Goal: Check status: Check status

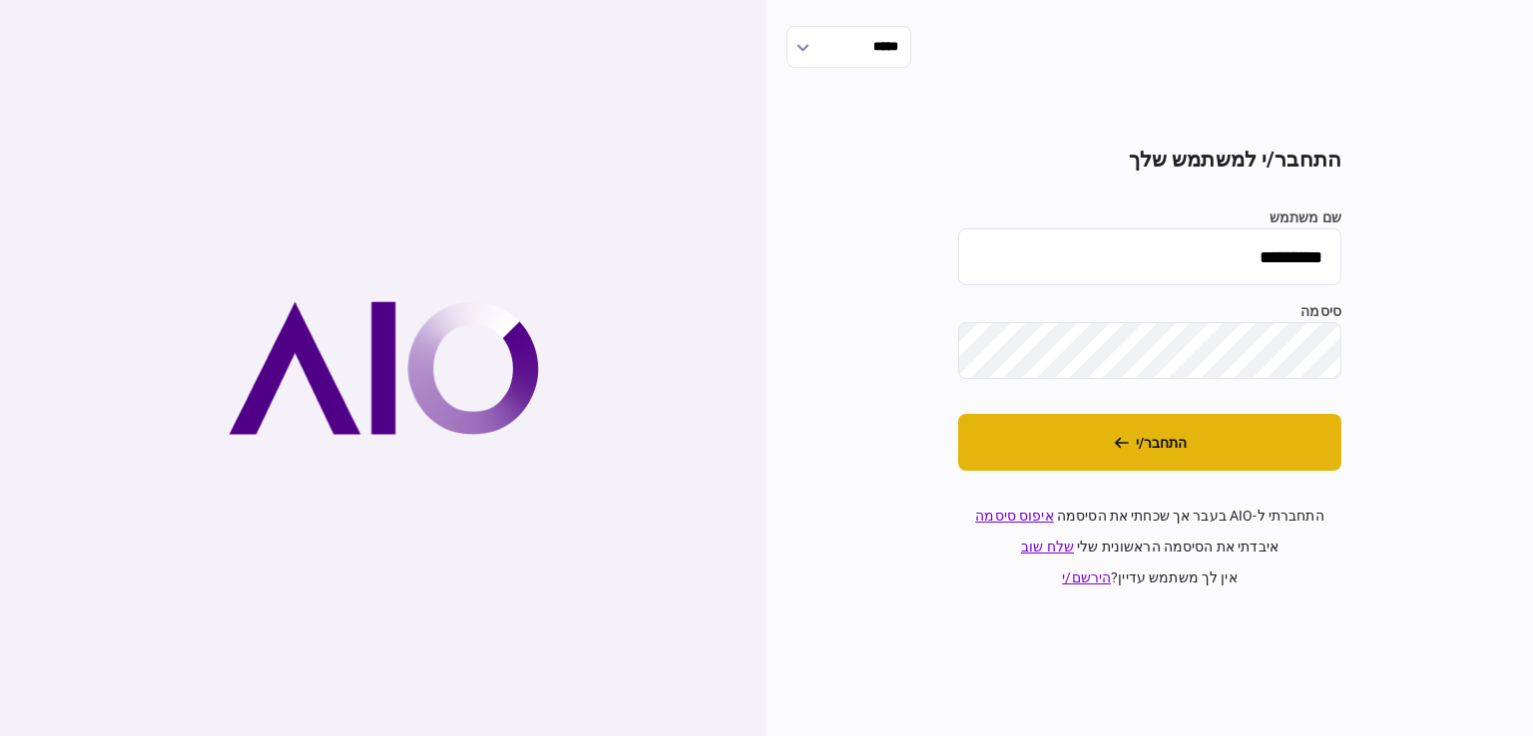
click at [1164, 435] on button "התחבר/י" at bounding box center [1149, 442] width 383 height 57
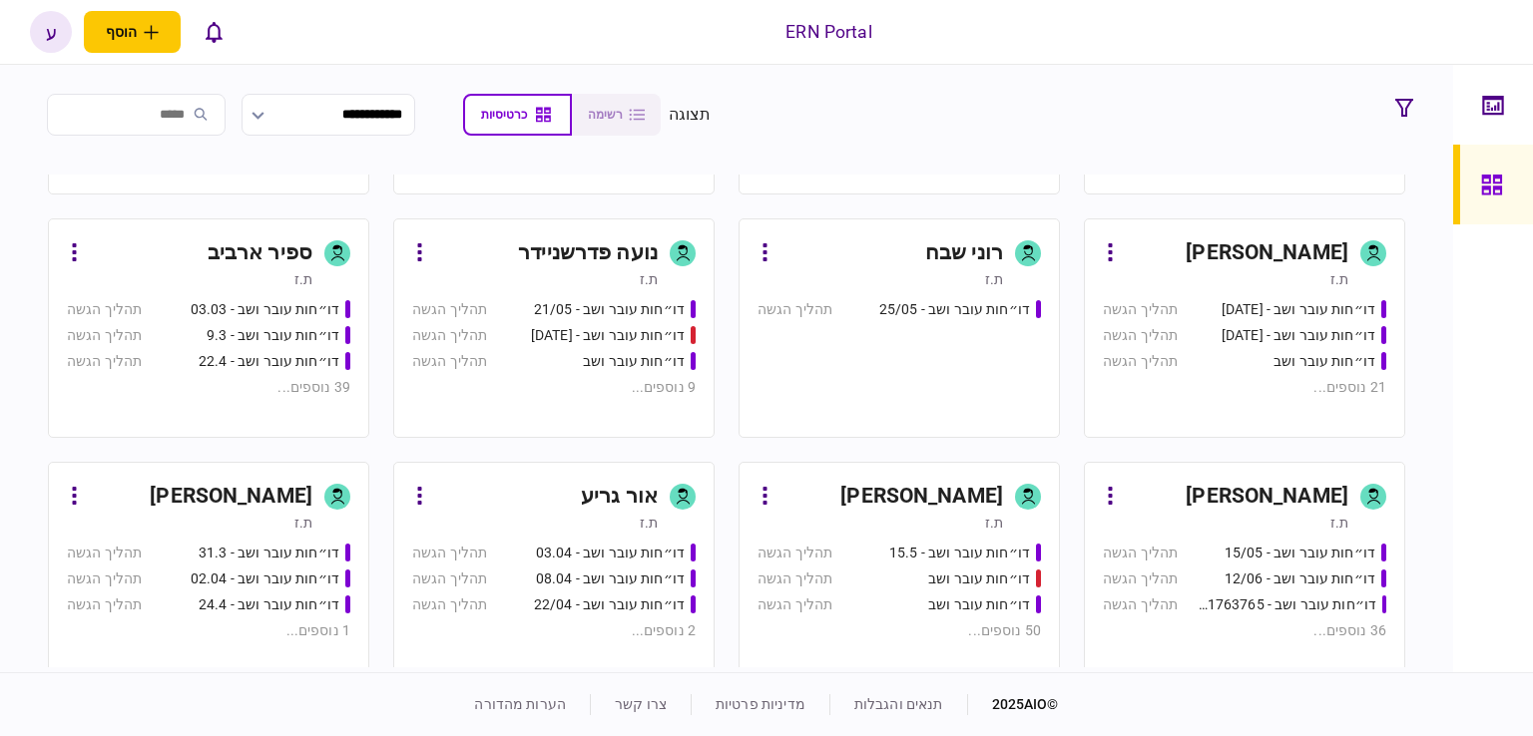
scroll to position [399, 0]
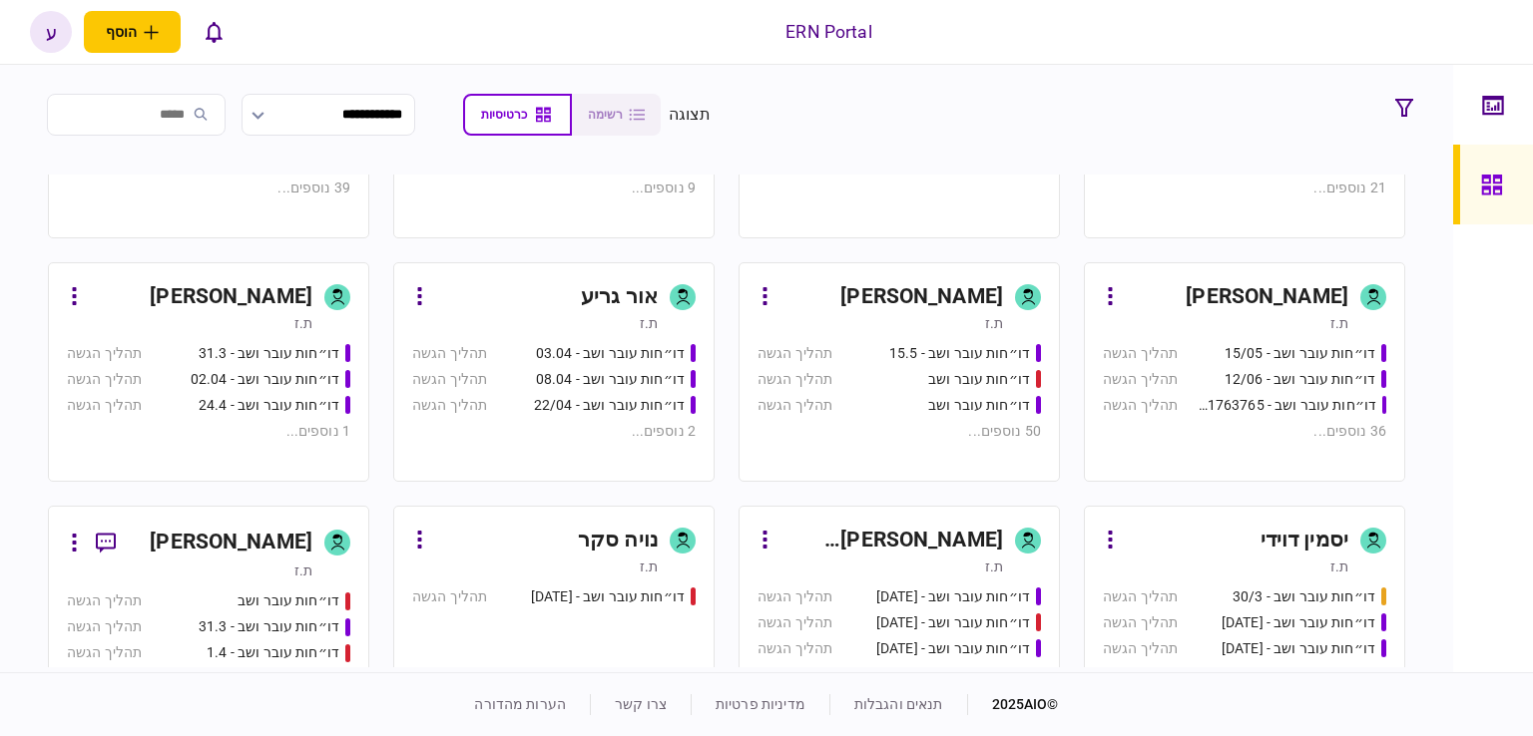
click at [820, 296] on div "[PERSON_NAME]" at bounding box center [891, 297] width 222 height 32
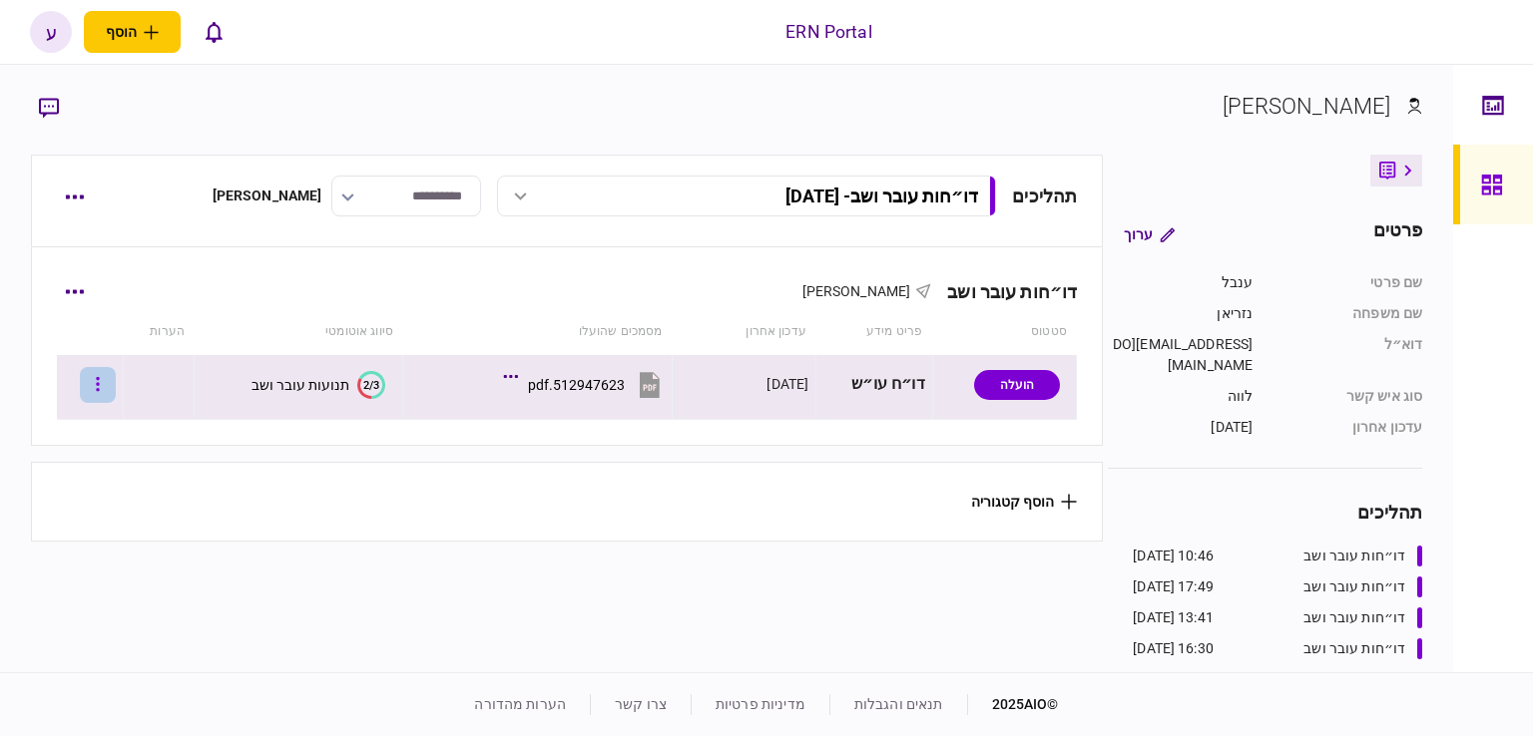
click at [100, 386] on icon "button" at bounding box center [98, 384] width 4 height 19
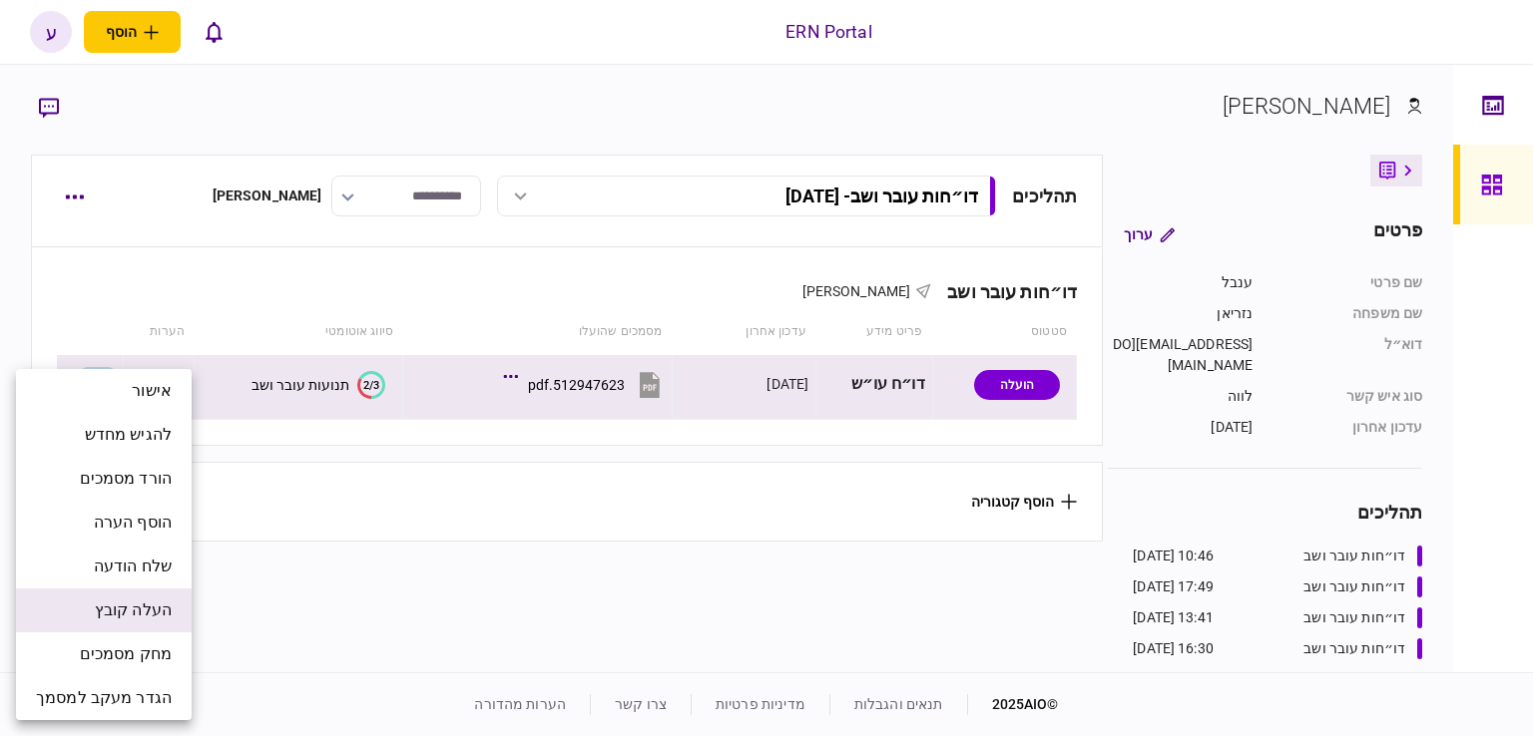
click at [136, 595] on li "העלה קובץ" at bounding box center [104, 611] width 176 height 44
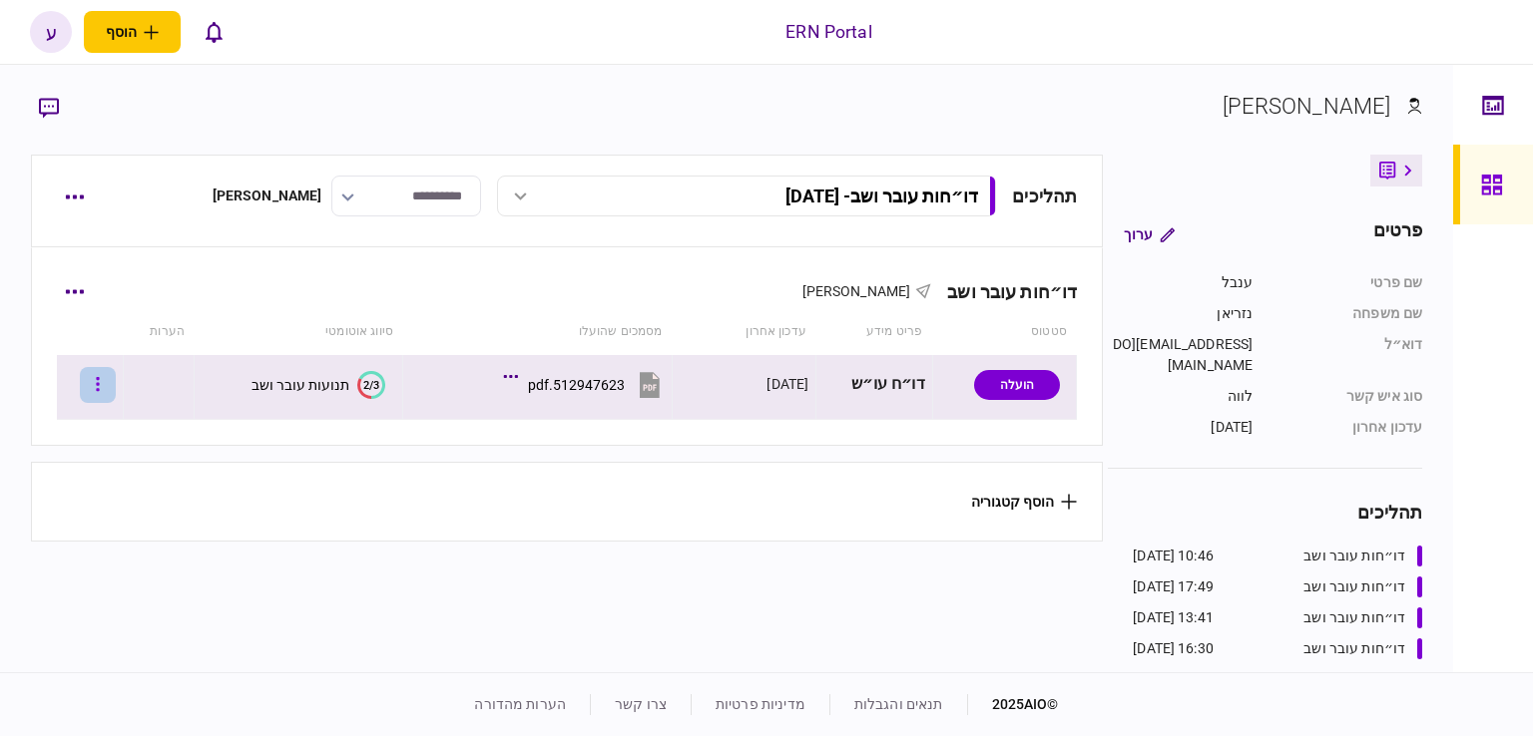
click at [100, 387] on icon "button" at bounding box center [98, 384] width 4 height 19
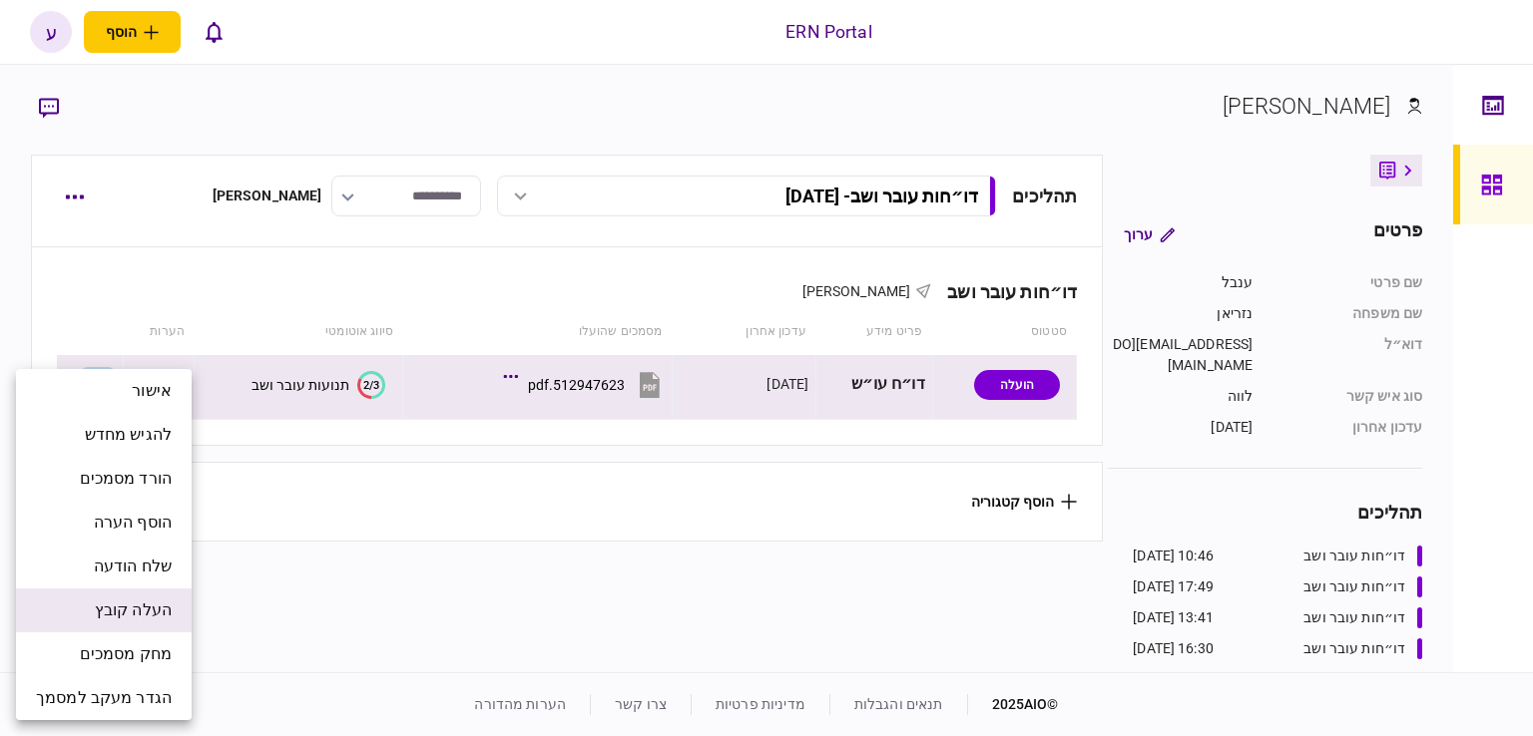
click at [140, 610] on span "העלה קובץ" at bounding box center [133, 611] width 77 height 24
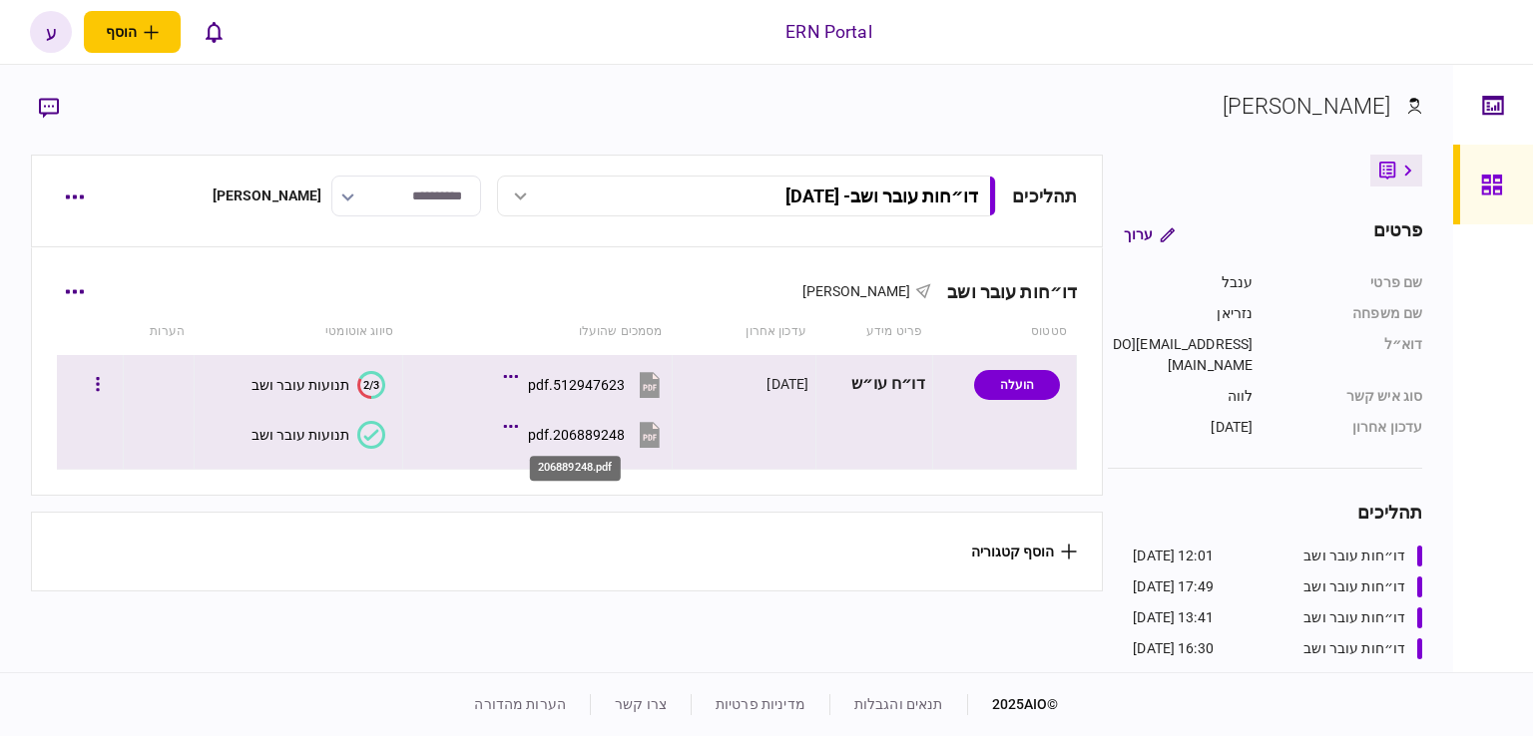
click at [579, 432] on div "206889248.pdf" at bounding box center [576, 435] width 97 height 16
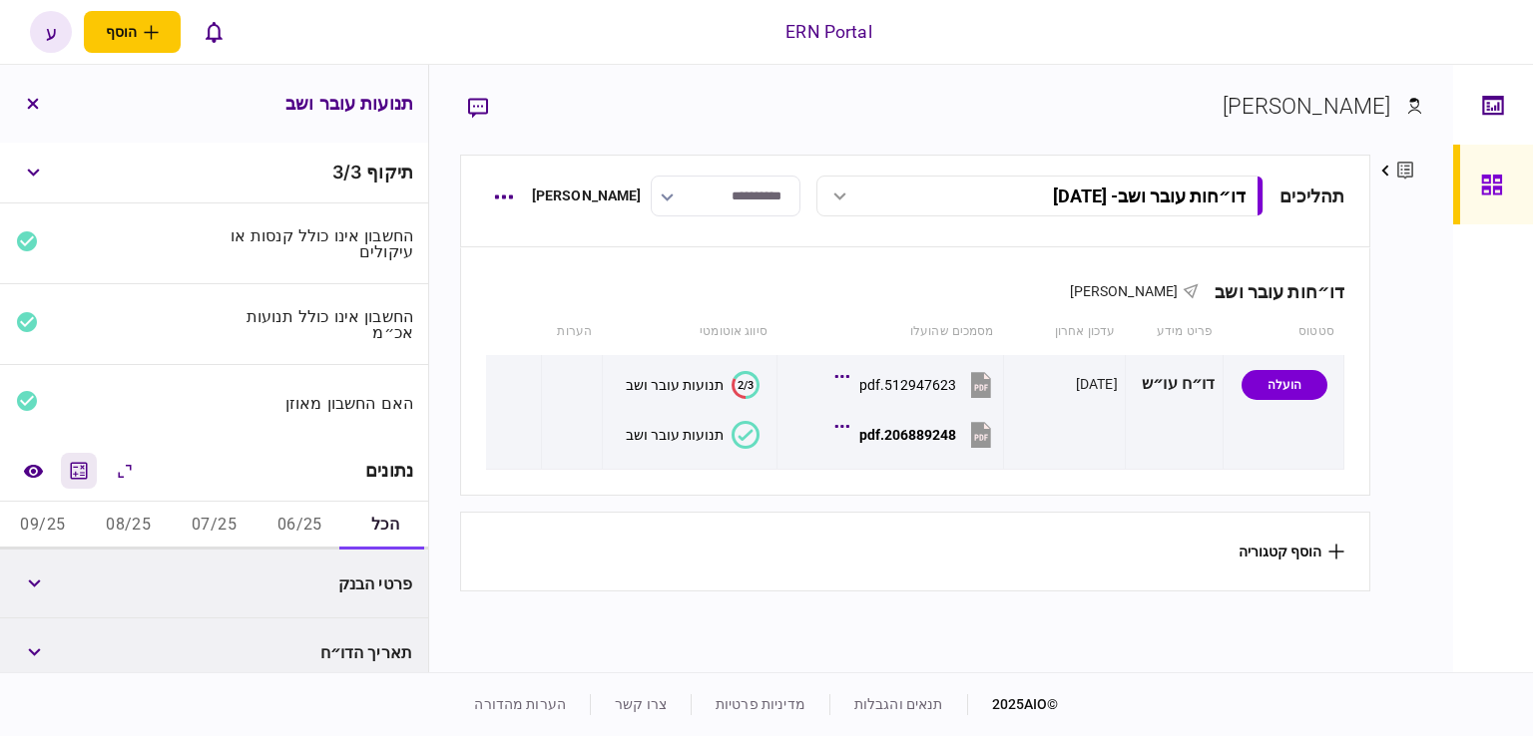
click at [87, 486] on button "מחשבון" at bounding box center [79, 471] width 36 height 36
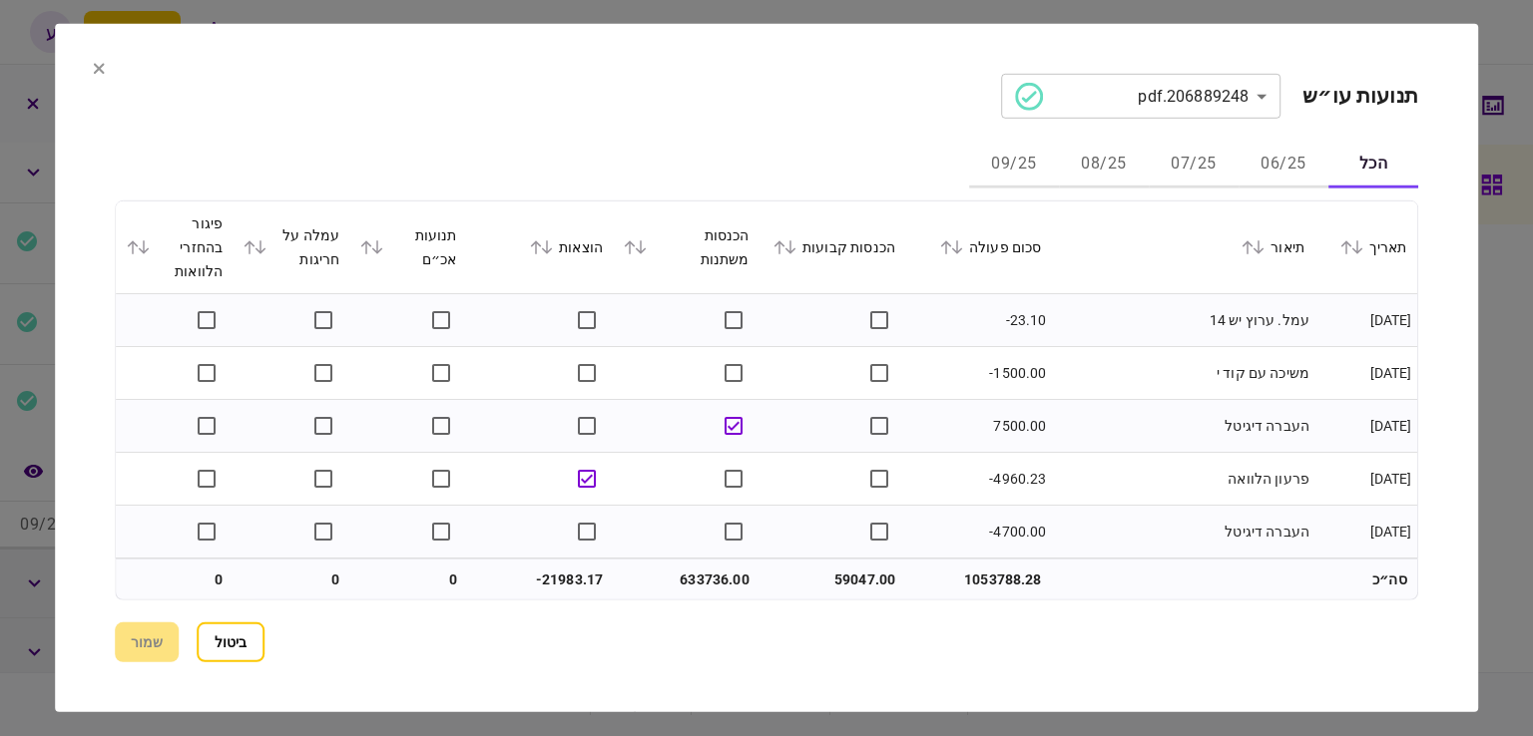
click at [1263, 153] on button "06/25" at bounding box center [1283, 165] width 90 height 48
click at [963, 247] on icon at bounding box center [957, 247] width 12 height 14
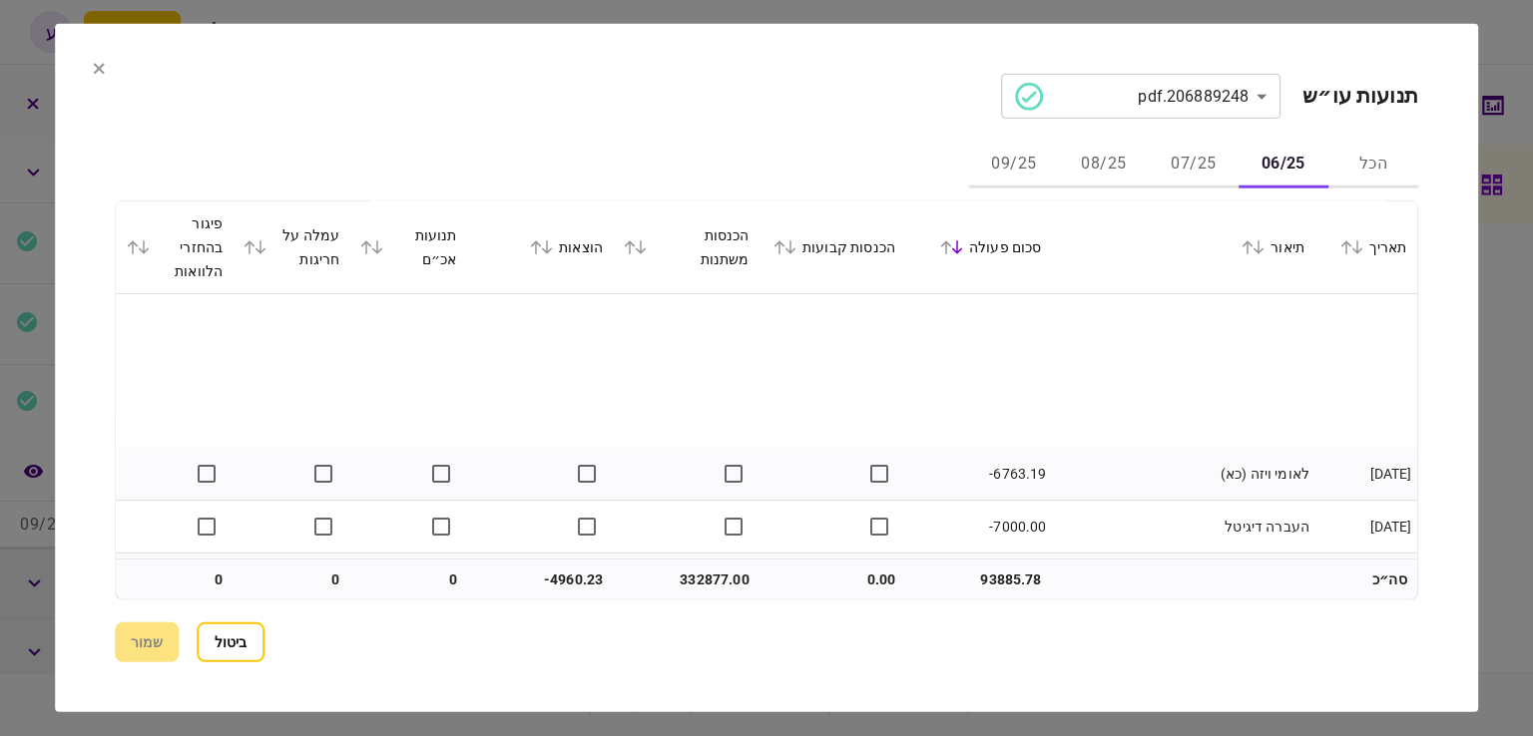
scroll to position [1056, 0]
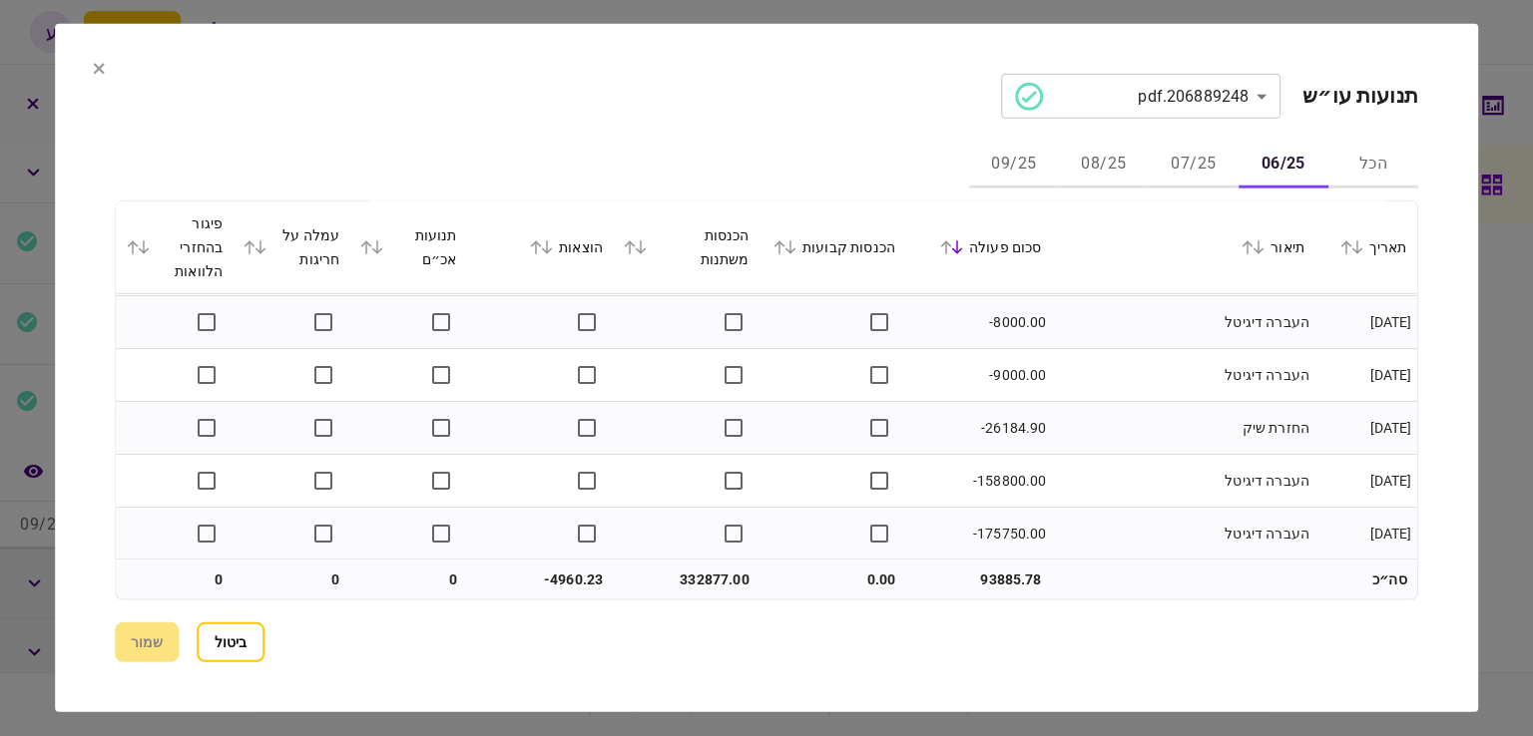
click at [1202, 154] on button "07/25" at bounding box center [1193, 165] width 90 height 48
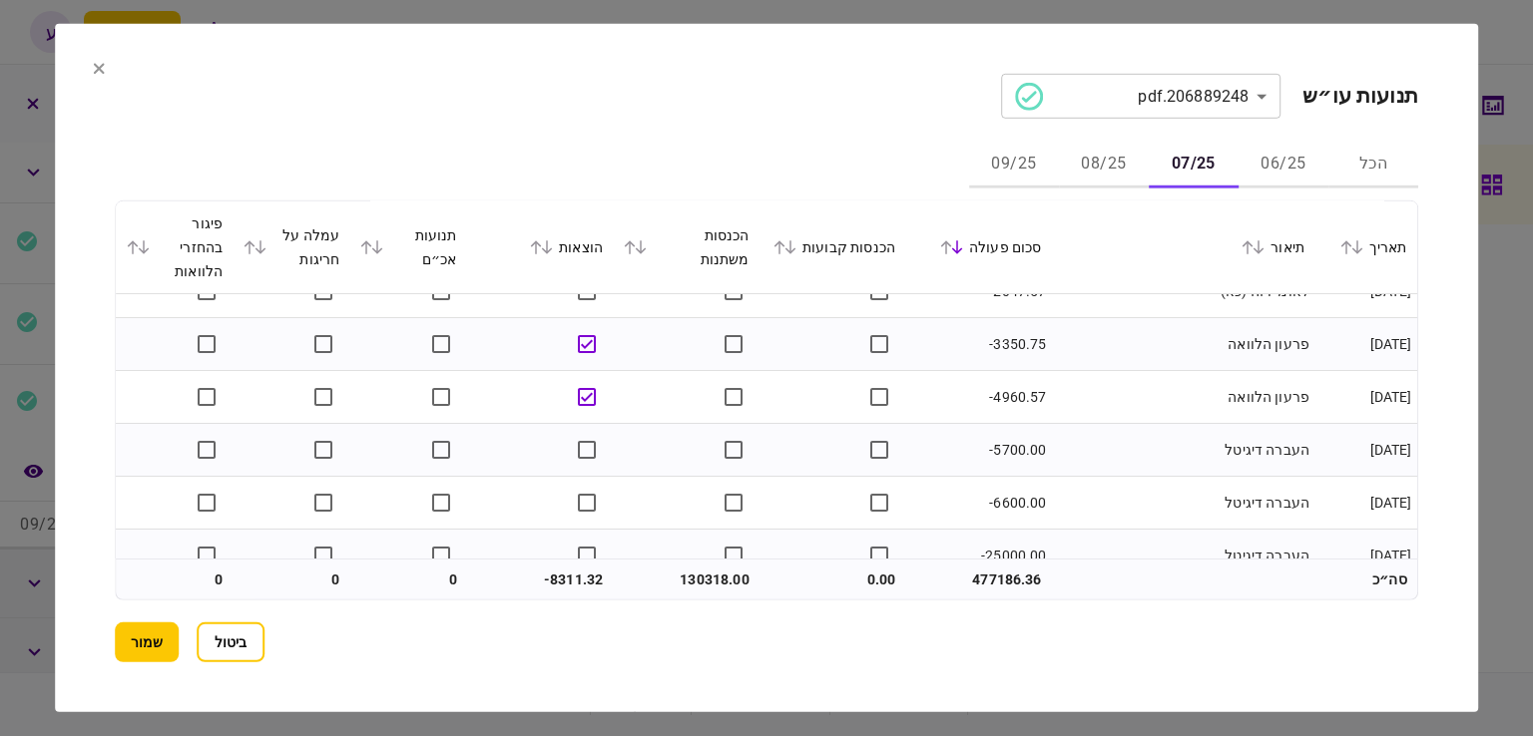
scroll to position [421, 0]
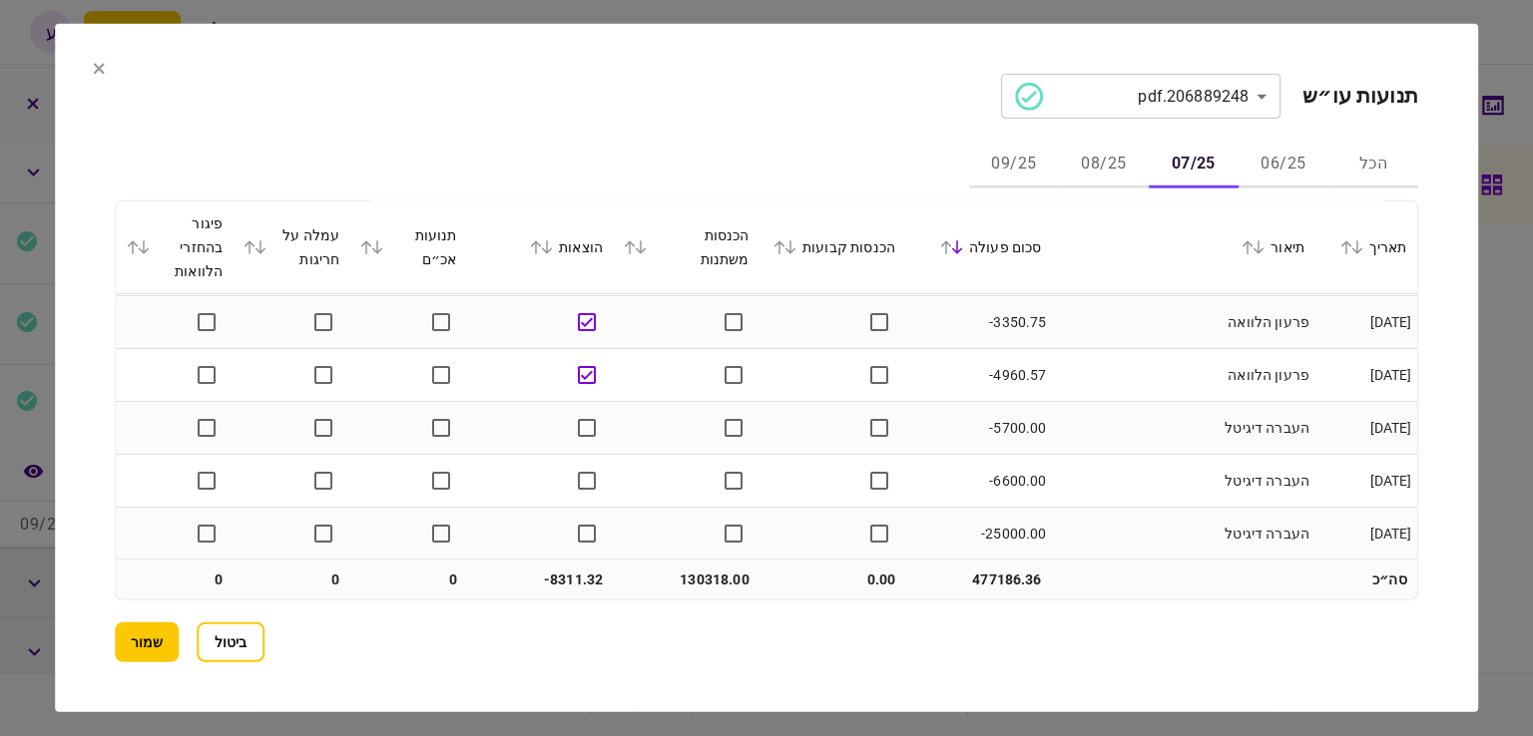
click at [1080, 165] on button "08/25" at bounding box center [1104, 165] width 90 height 48
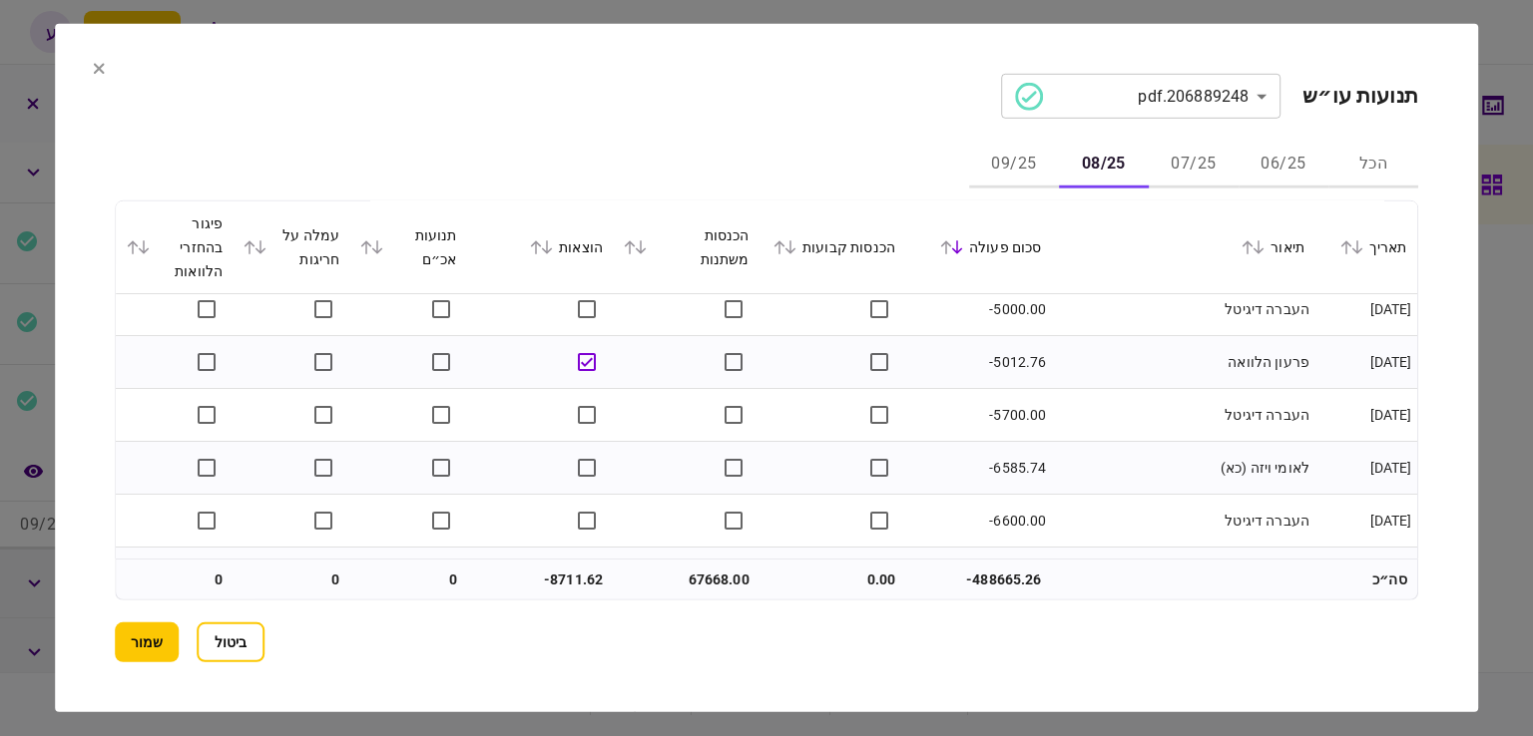
scroll to position [844, 0]
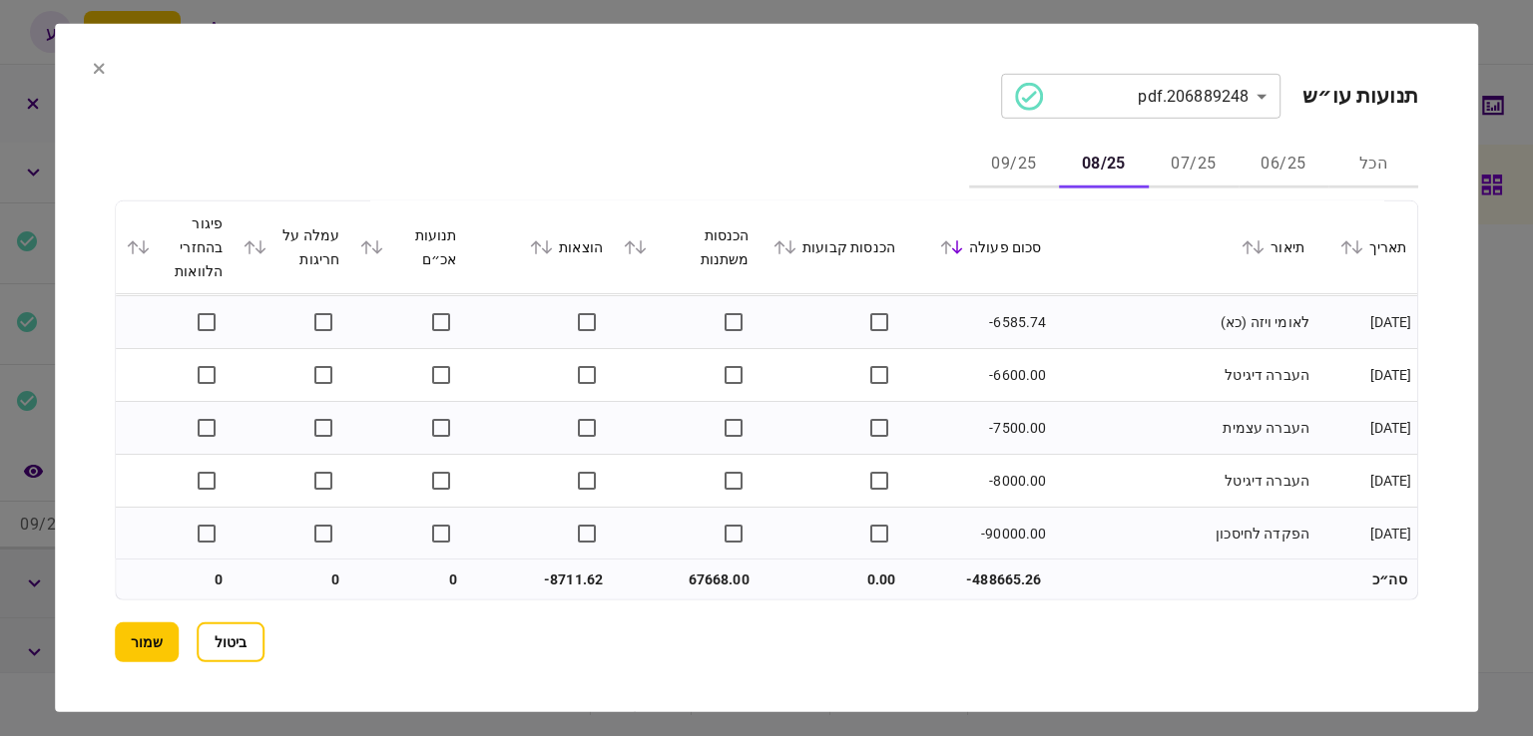
click at [1028, 170] on button "09/25" at bounding box center [1014, 165] width 90 height 48
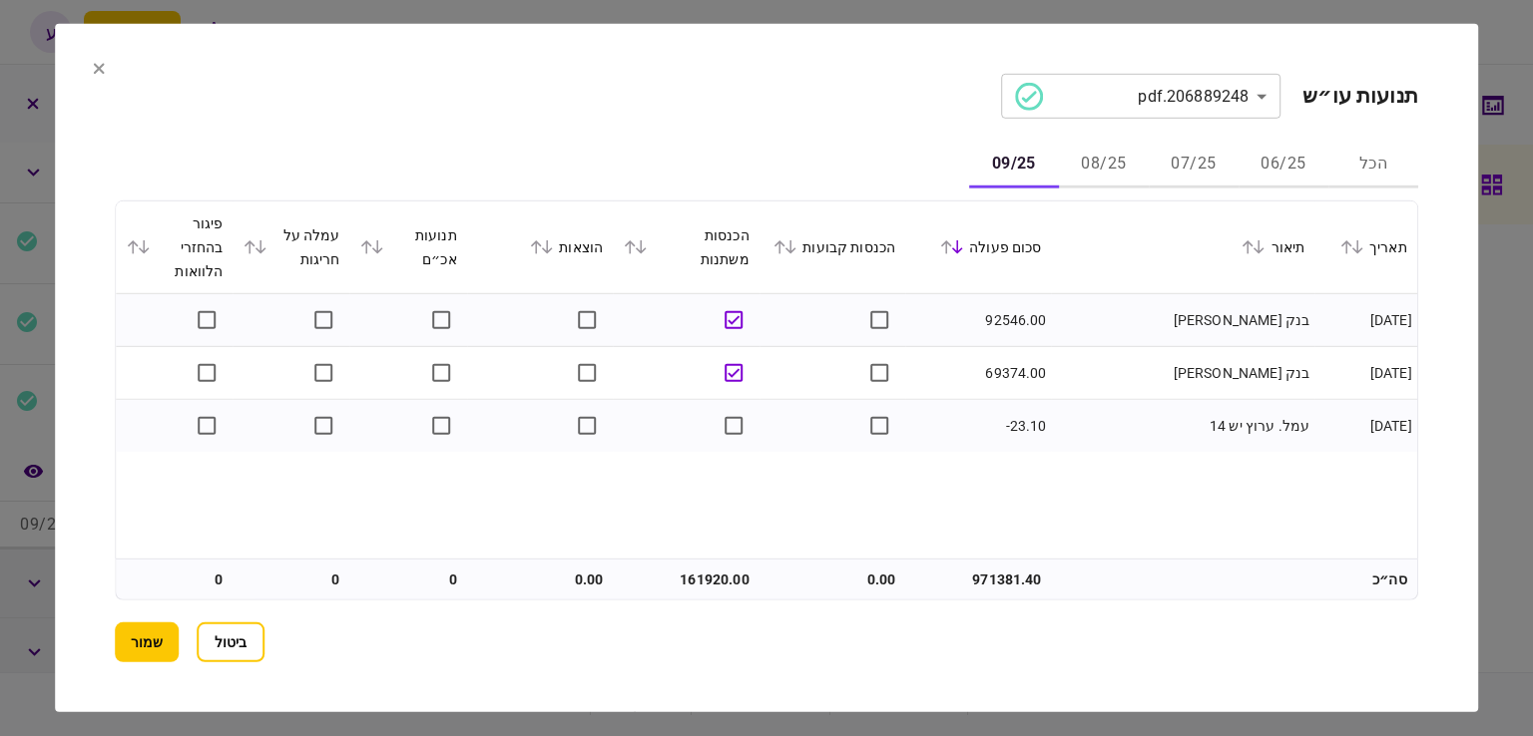
click at [162, 628] on button "שמור" at bounding box center [147, 643] width 64 height 40
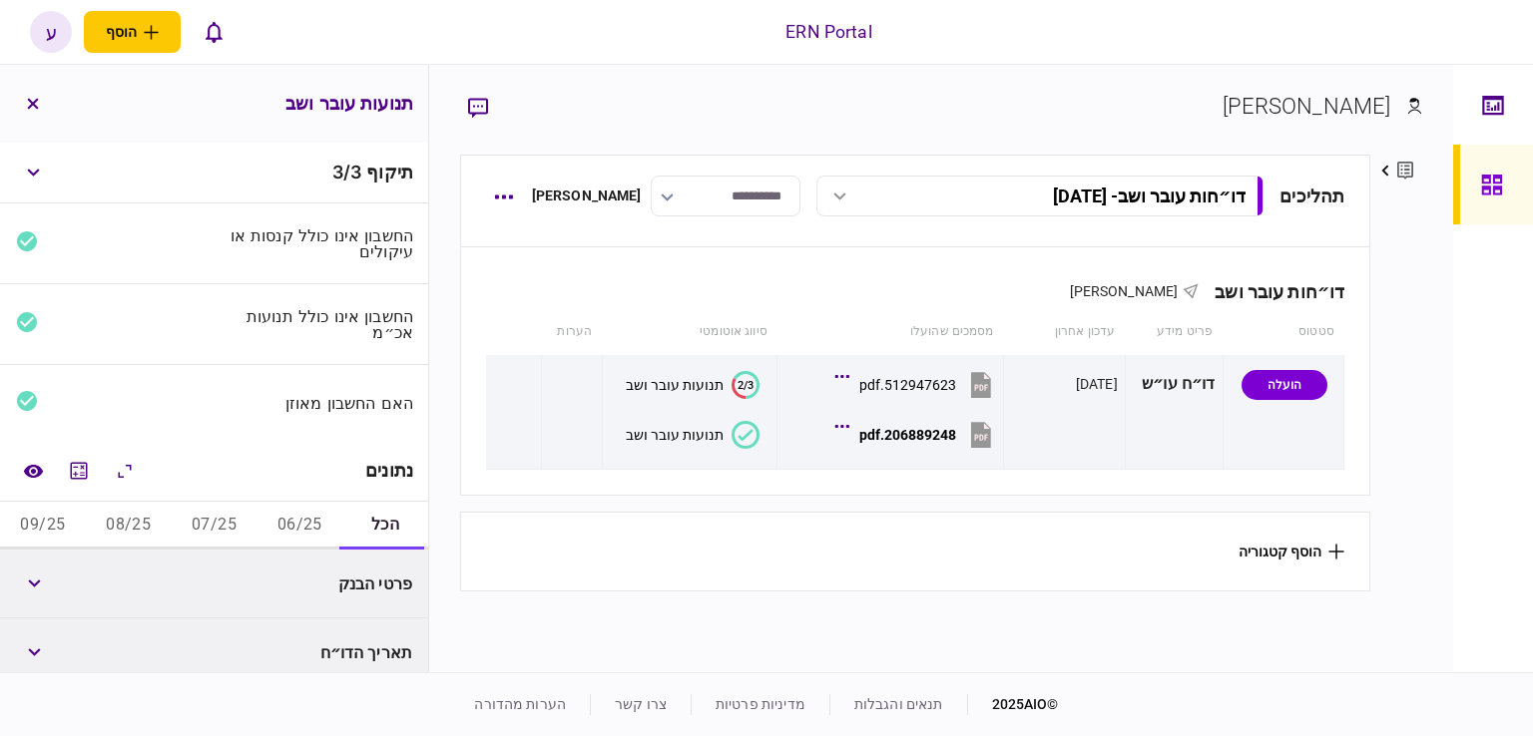
click at [297, 528] on button "06/25" at bounding box center [299, 526] width 86 height 48
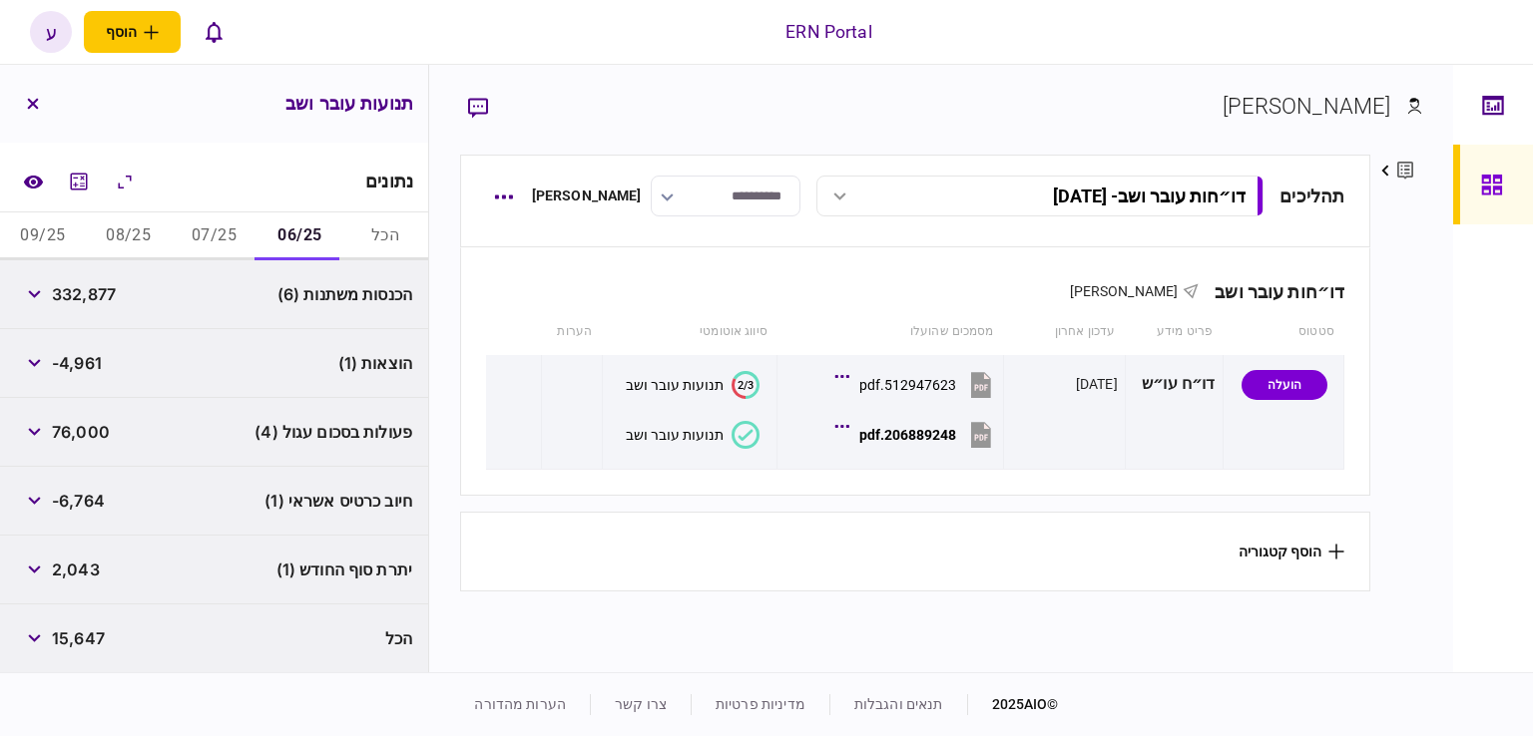
click at [110, 293] on span "332,877" at bounding box center [84, 294] width 64 height 24
copy span "332,877"
click at [104, 332] on div "הוצאות (1) -4,961" at bounding box center [214, 363] width 428 height 69
click at [97, 181] on button "מחשבון" at bounding box center [79, 182] width 36 height 36
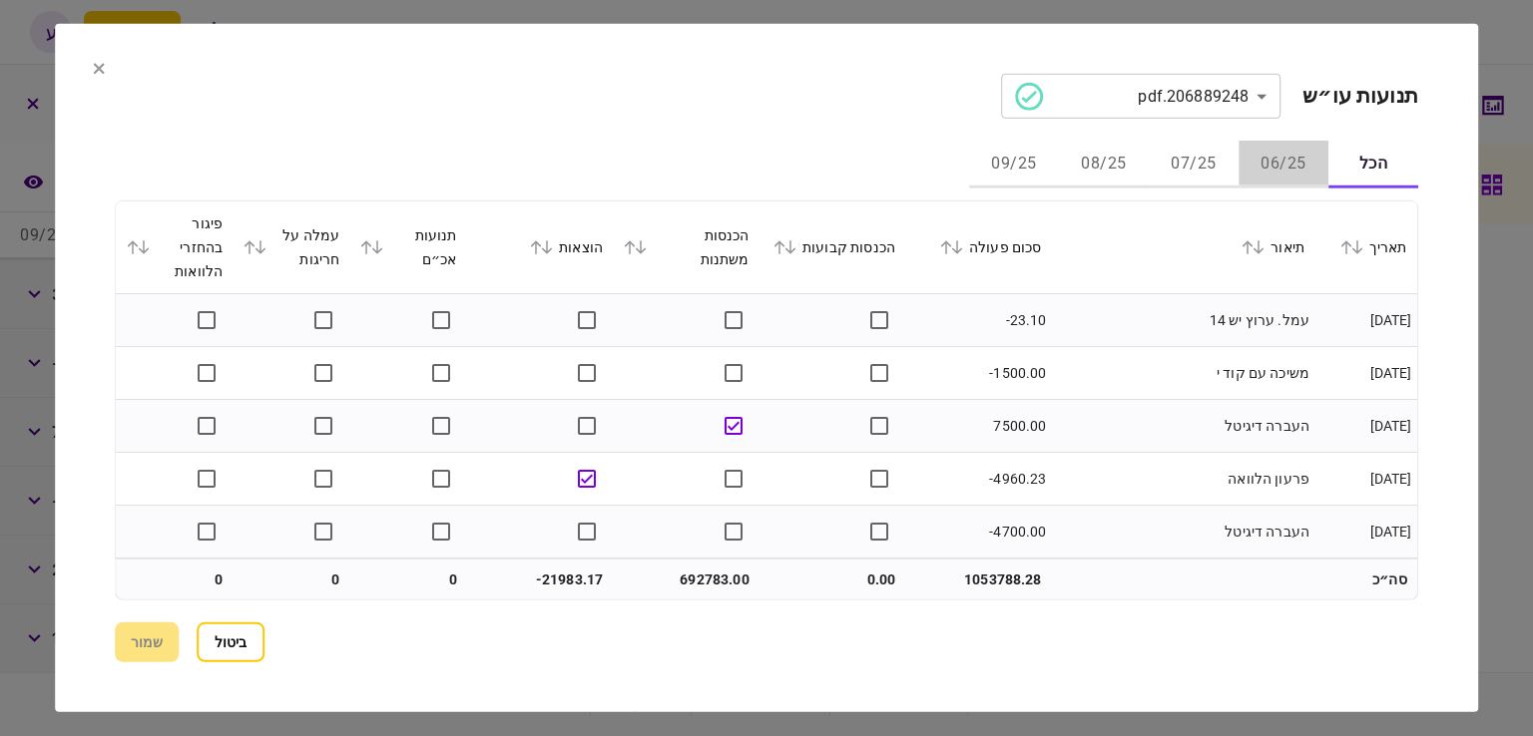
click at [1257, 173] on button "06/25" at bounding box center [1283, 165] width 90 height 48
click at [952, 246] on icon at bounding box center [946, 247] width 12 height 14
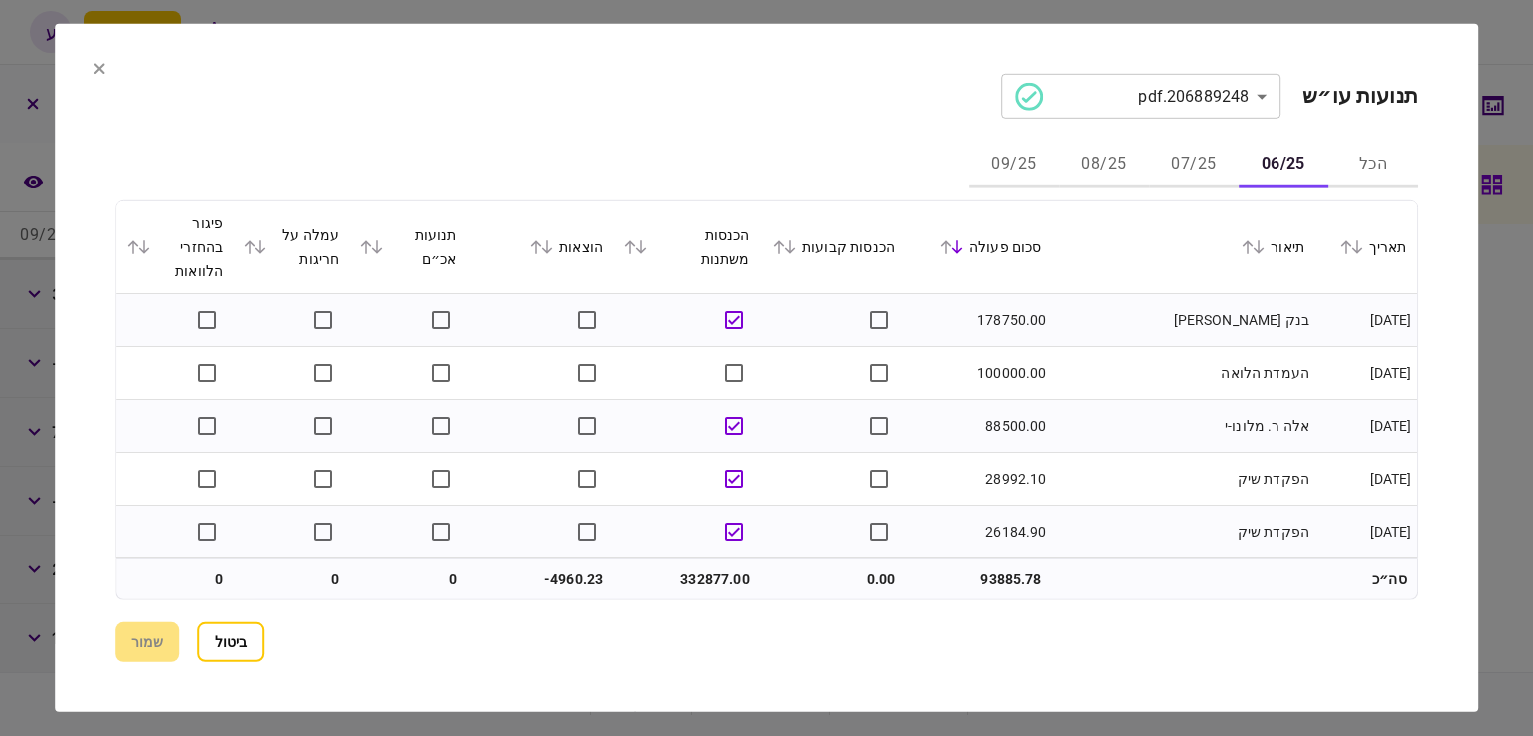
click at [101, 65] on icon at bounding box center [99, 68] width 11 height 11
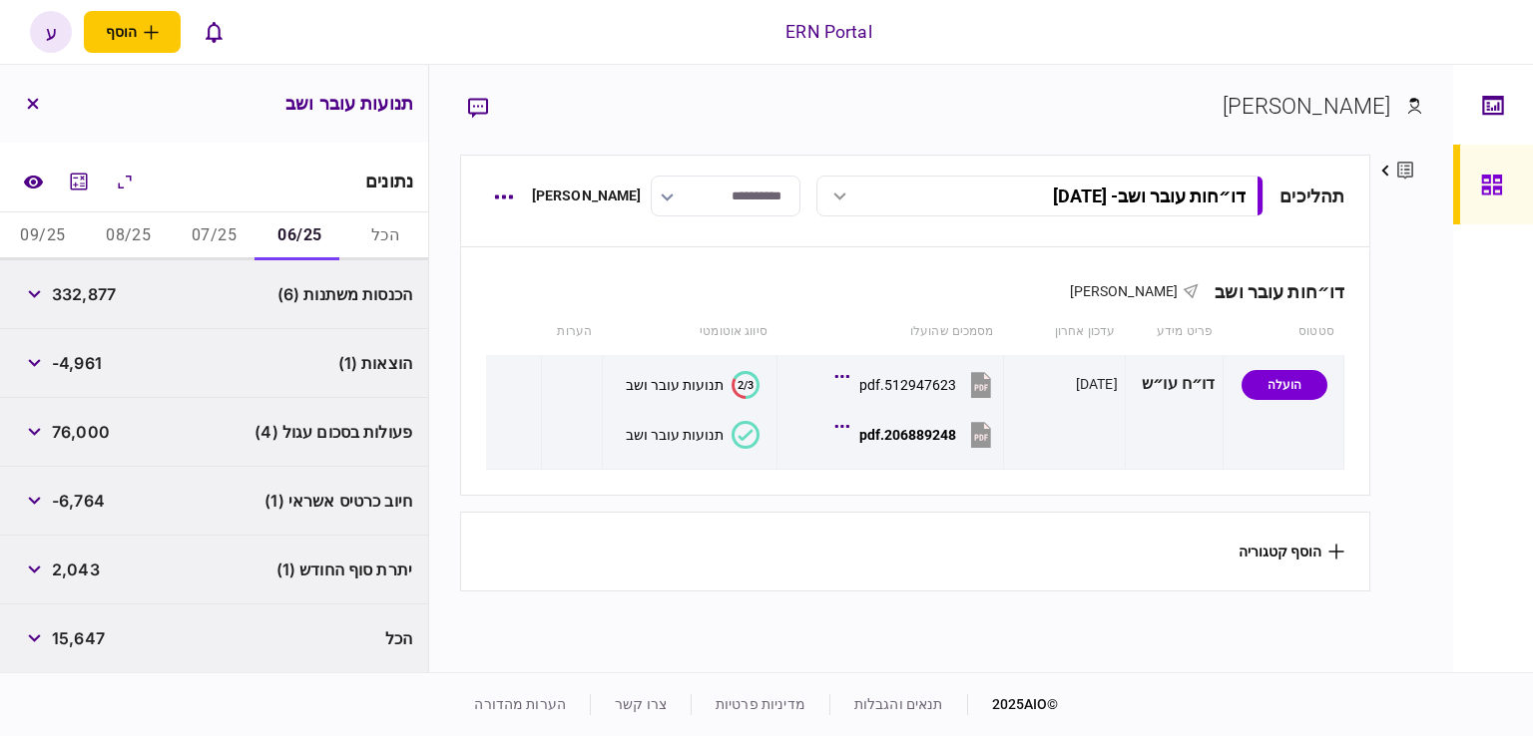
click at [68, 474] on div "חיוב כרטיס אשראי (1) -6,764" at bounding box center [214, 501] width 428 height 69
click at [78, 348] on div "-4,961" at bounding box center [59, 363] width 86 height 36
copy span "4,961"
click at [32, 367] on button "button" at bounding box center [34, 363] width 36 height 36
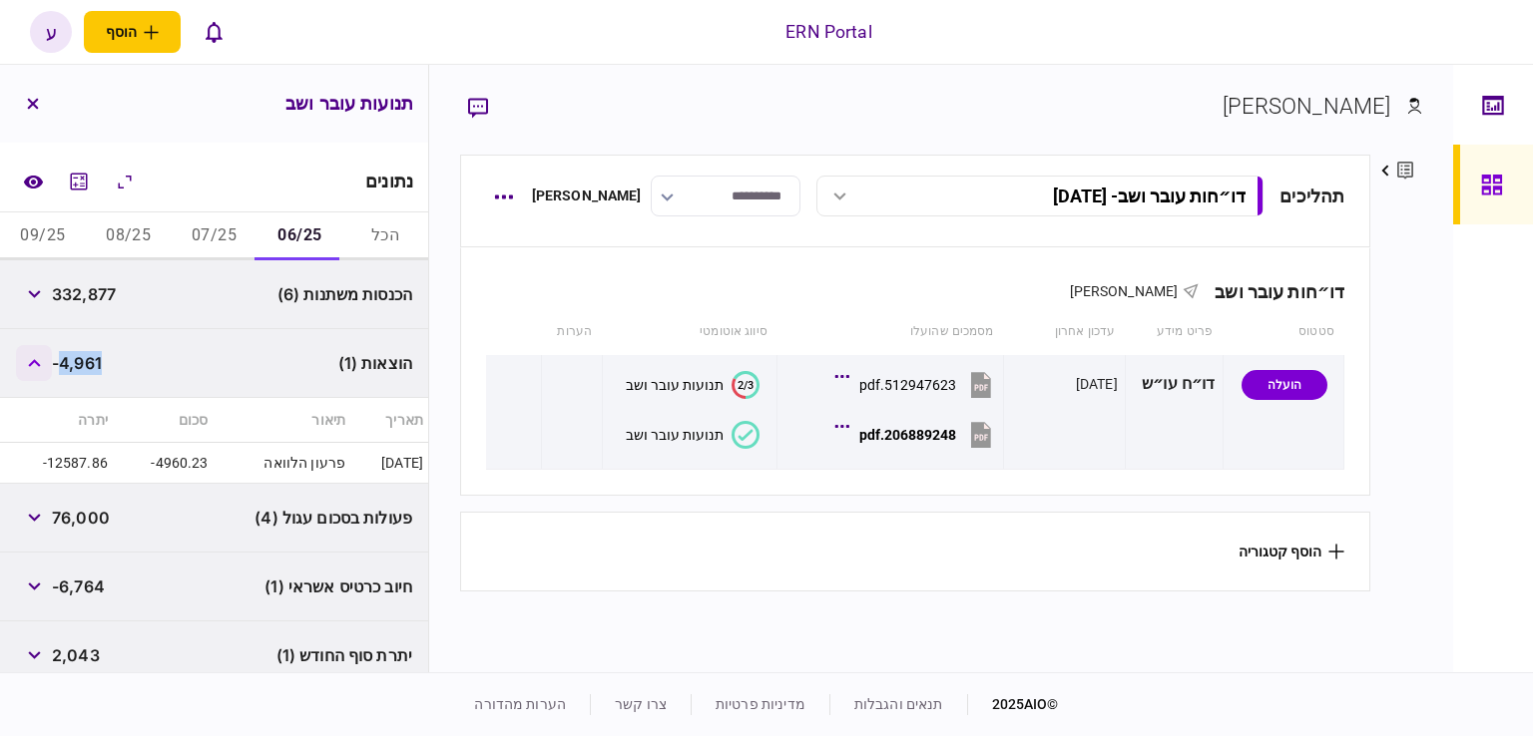
click at [32, 367] on button "button" at bounding box center [34, 363] width 36 height 36
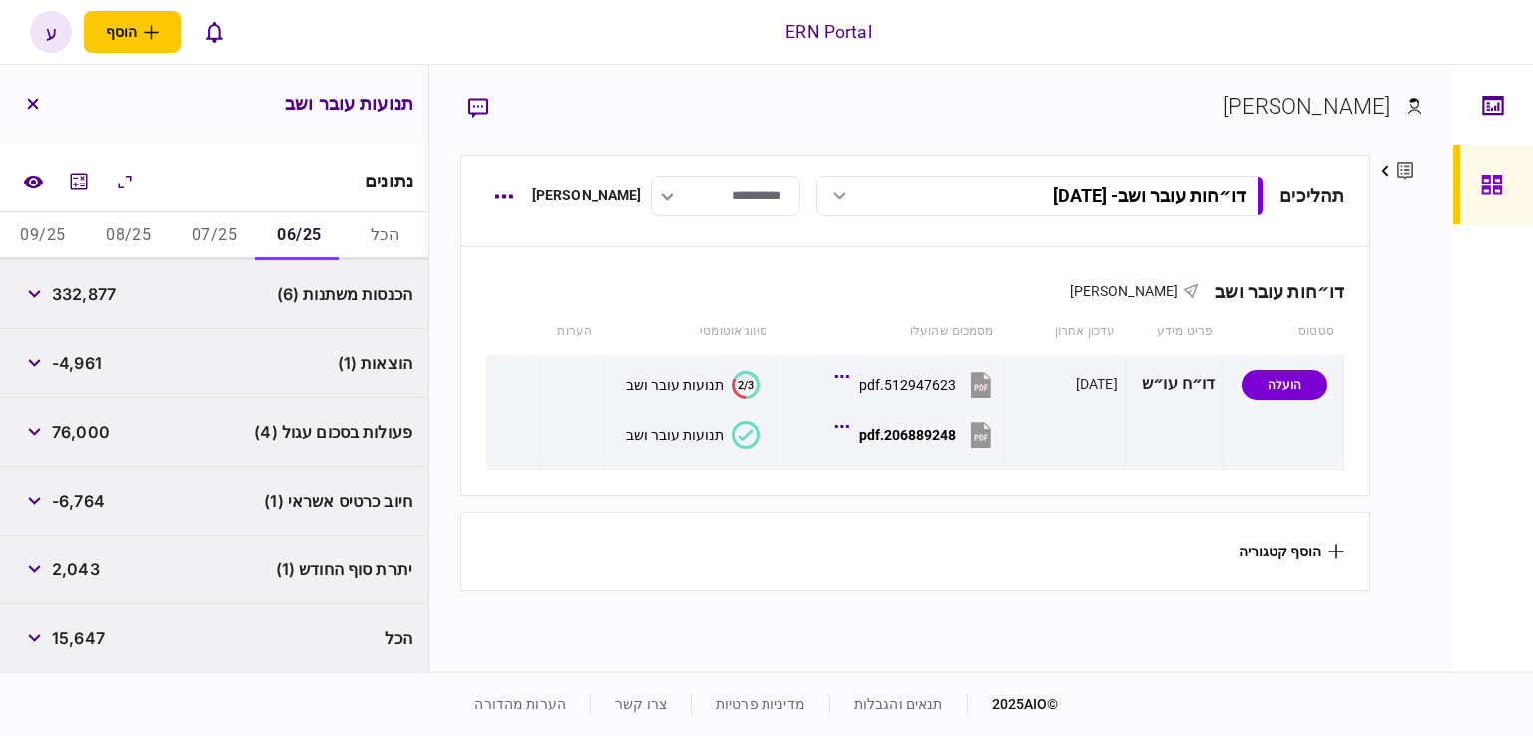
click at [130, 292] on div "הכנסות משתנות (6) 332,877" at bounding box center [214, 294] width 428 height 69
click at [194, 228] on button "07/25" at bounding box center [215, 237] width 86 height 48
click at [74, 296] on span "130,318" at bounding box center [82, 294] width 61 height 24
copy span "130,318"
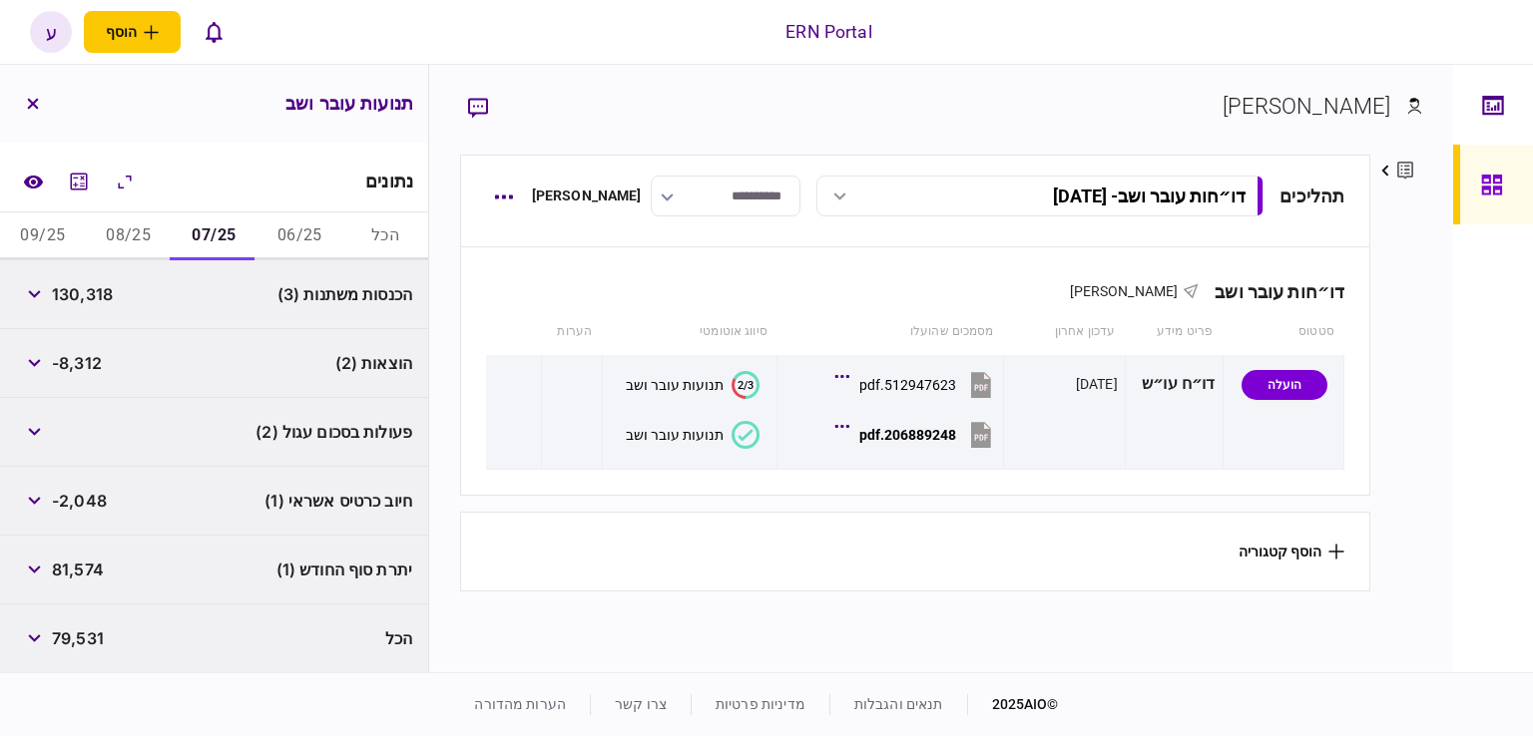
click at [95, 358] on span "-8,312" at bounding box center [77, 363] width 50 height 24
copy span "8,312"
click at [85, 532] on div "חיוב כרטיס אשראי (1) -2,048" at bounding box center [214, 501] width 428 height 69
click at [96, 574] on span "81,574" at bounding box center [78, 570] width 52 height 24
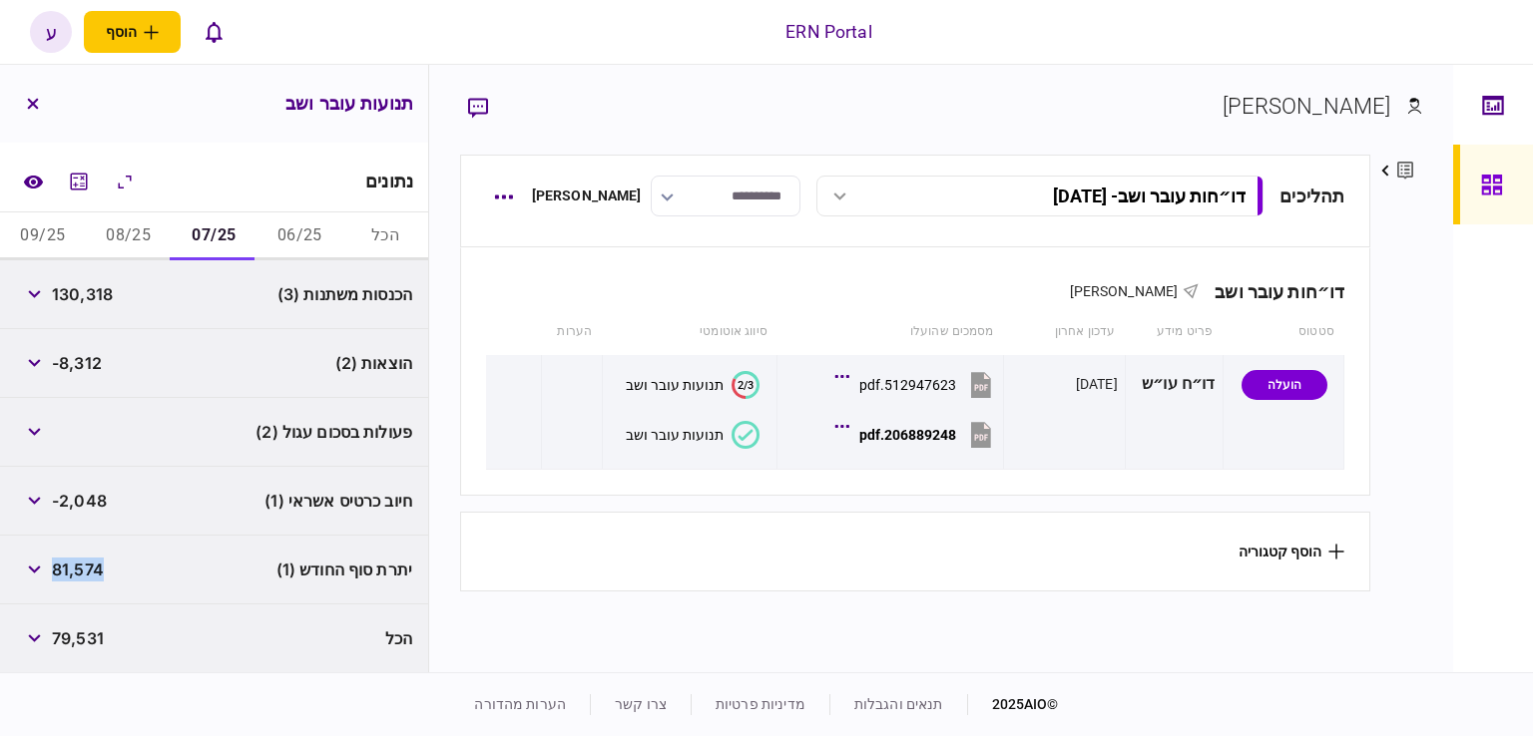
click at [96, 574] on span "81,574" at bounding box center [78, 570] width 52 height 24
copy span "81,574"
click at [84, 398] on div "פעולות בסכום עגול (2)" at bounding box center [214, 432] width 428 height 69
click at [143, 246] on button "08/25" at bounding box center [129, 237] width 86 height 48
click at [104, 287] on span "67,668" at bounding box center [78, 294] width 53 height 24
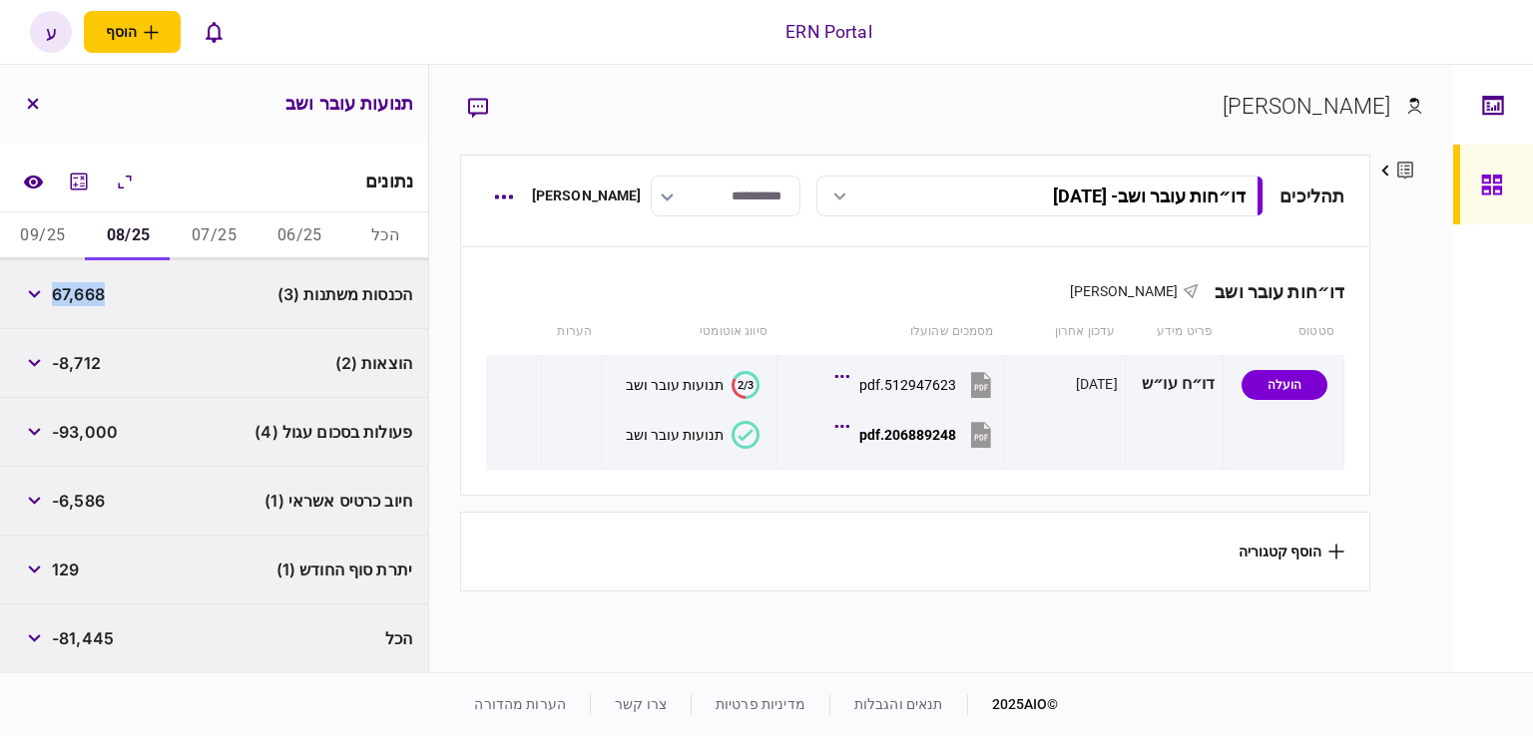
click at [104, 287] on span "67,668" at bounding box center [78, 294] width 53 height 24
copy span "67,668"
click at [86, 454] on div "פעולות בסכום עגול (4) -93,000" at bounding box center [214, 432] width 428 height 69
click at [82, 361] on span "-8,712" at bounding box center [76, 363] width 49 height 24
click at [81, 360] on span "-8,712" at bounding box center [76, 363] width 49 height 24
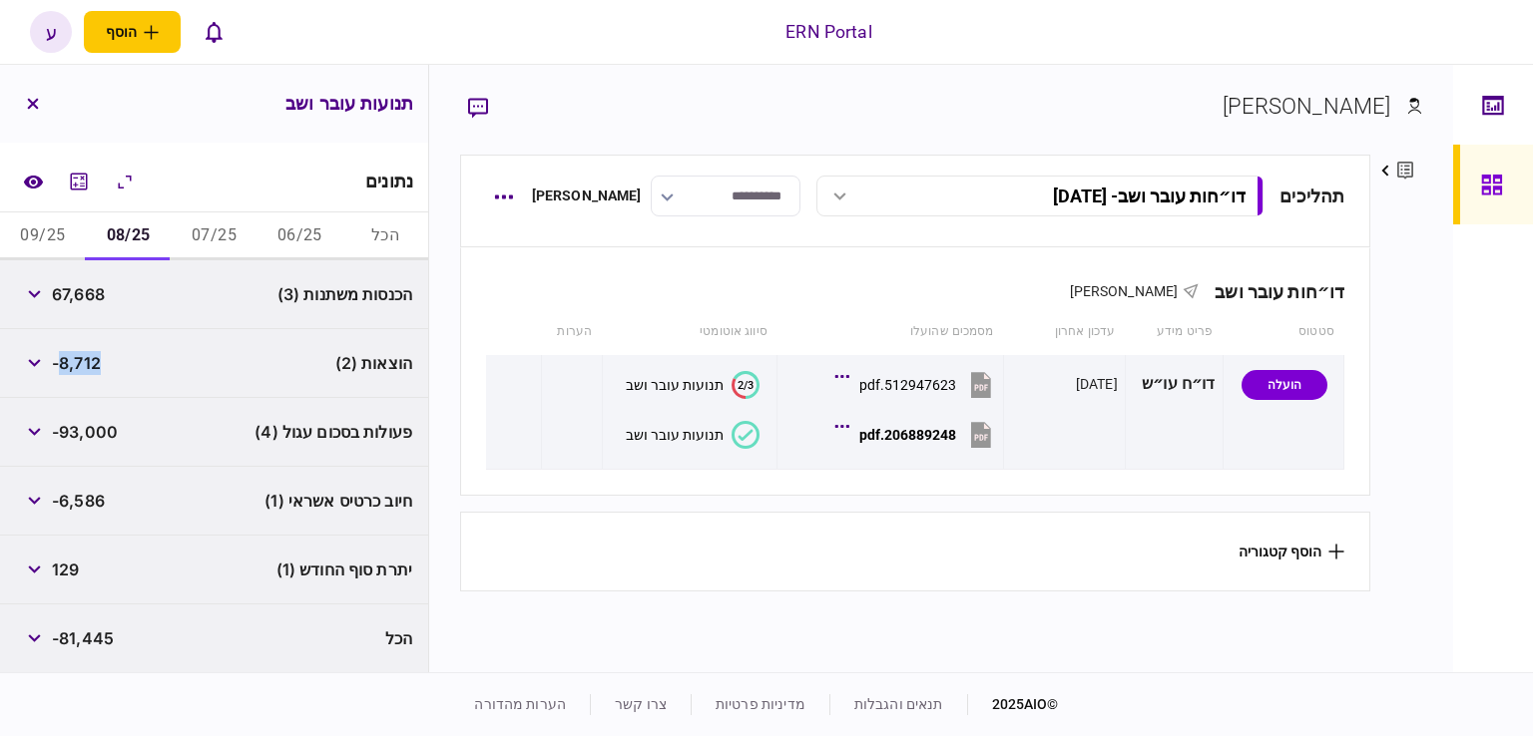
copy span "8,712"
click at [88, 501] on span "-6,586" at bounding box center [78, 501] width 53 height 24
click at [71, 559] on span "129" at bounding box center [65, 570] width 27 height 24
copy span "129"
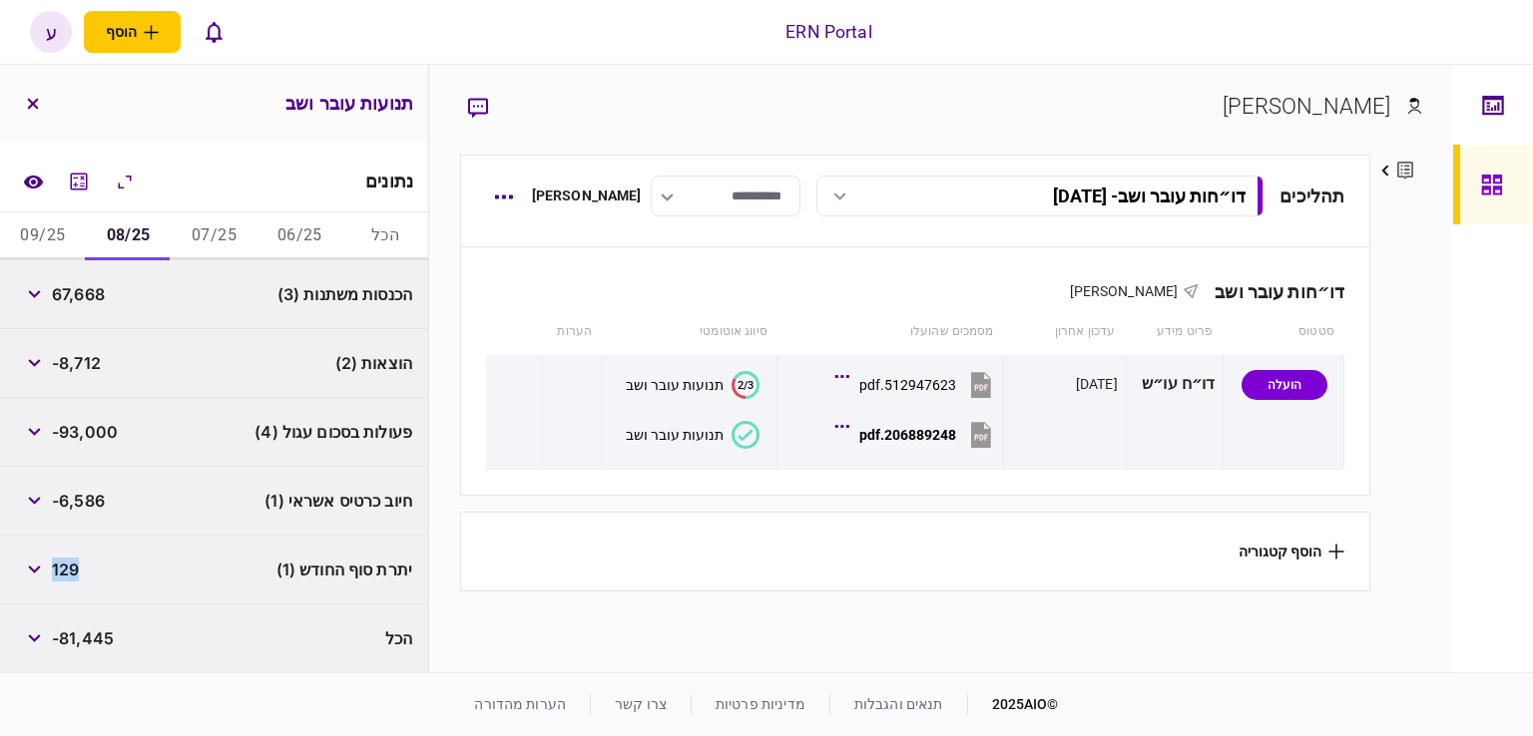
drag, startPoint x: 60, startPoint y: 319, endPoint x: 66, endPoint y: 240, distance: 79.0
click at [60, 316] on div "הכנסות משתנות (3) 67,668" at bounding box center [214, 294] width 428 height 69
click at [59, 223] on button "09/25" at bounding box center [43, 237] width 86 height 48
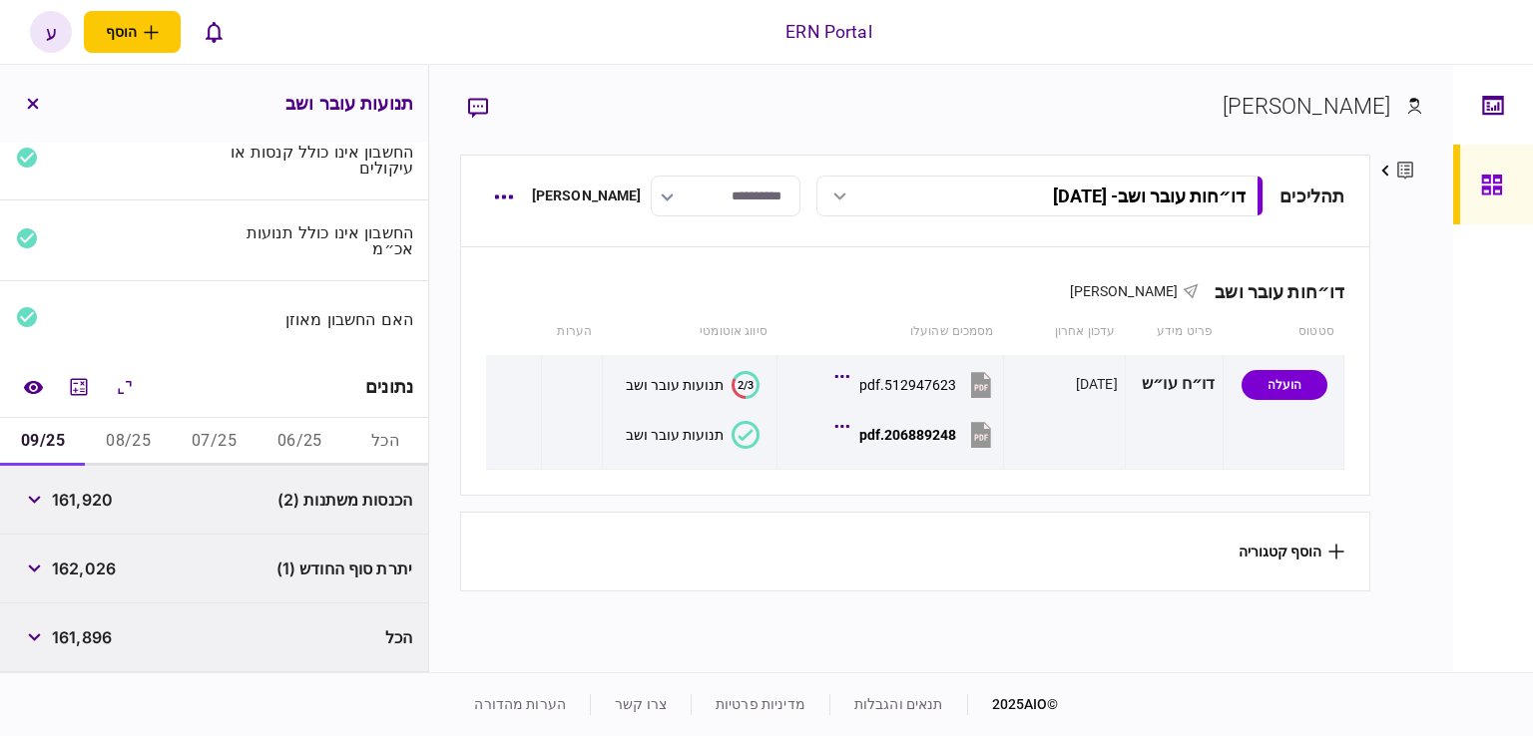
click at [84, 496] on span "161,920" at bounding box center [82, 500] width 61 height 24
copy span "161,920"
